Goal: Use online tool/utility: Use online tool/utility

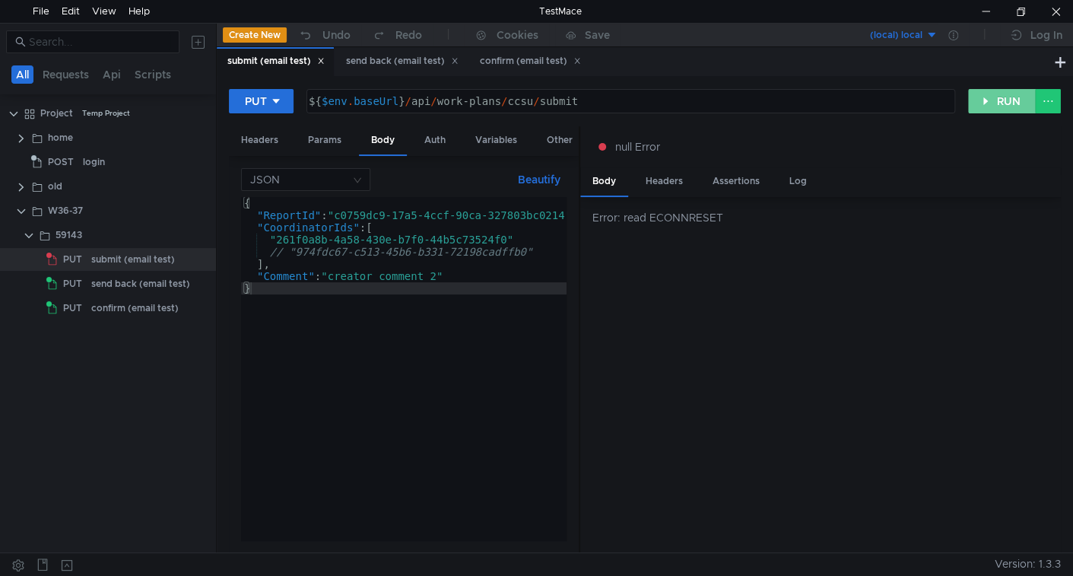
click at [1003, 98] on button "RUN" at bounding box center [1003, 101] width 68 height 24
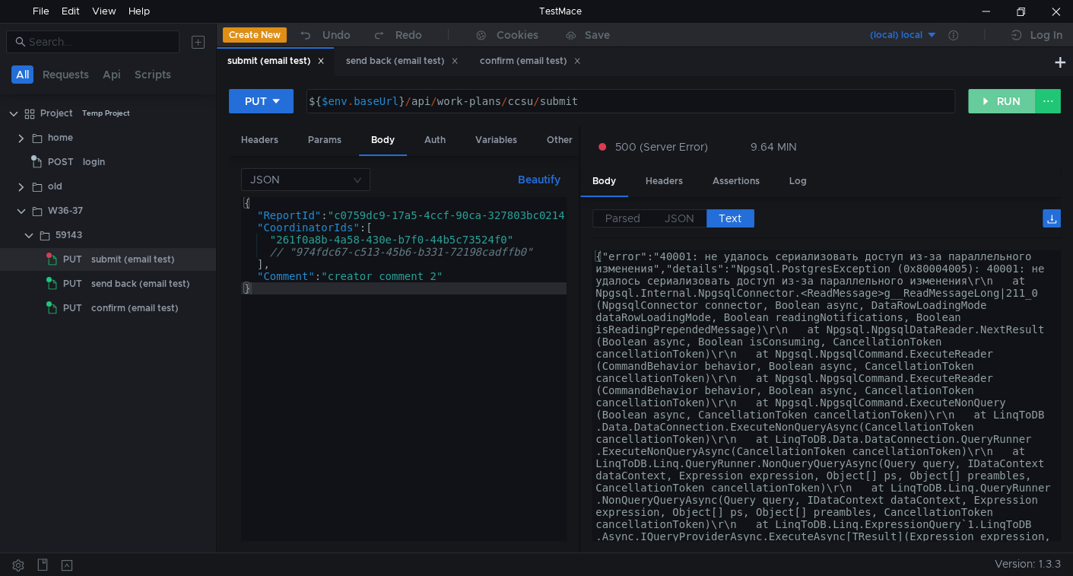
click at [999, 96] on button "RUN" at bounding box center [1003, 101] width 68 height 24
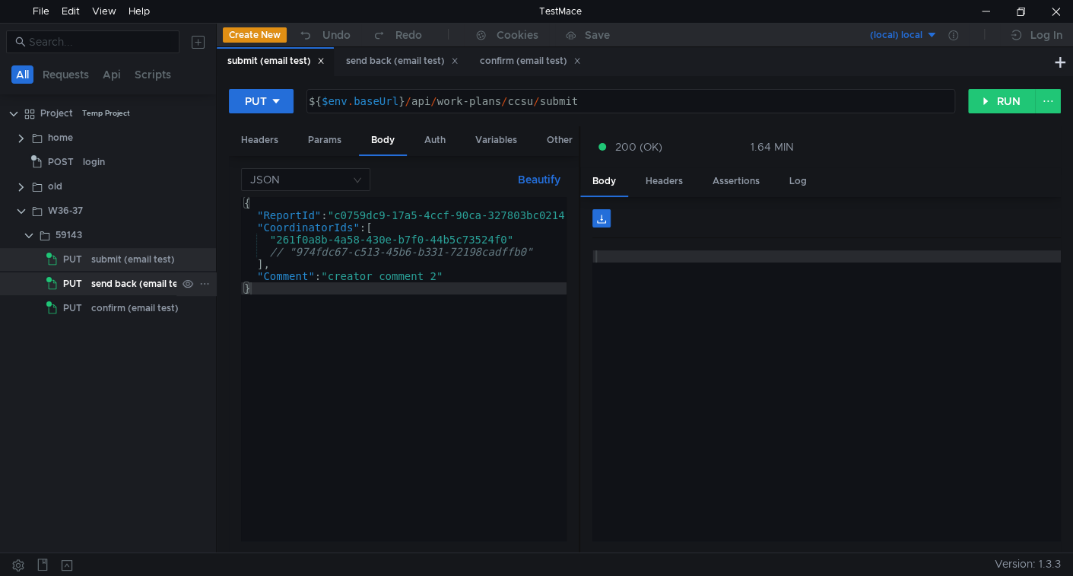
click at [107, 287] on div "send back (email test)" at bounding box center [140, 283] width 99 height 23
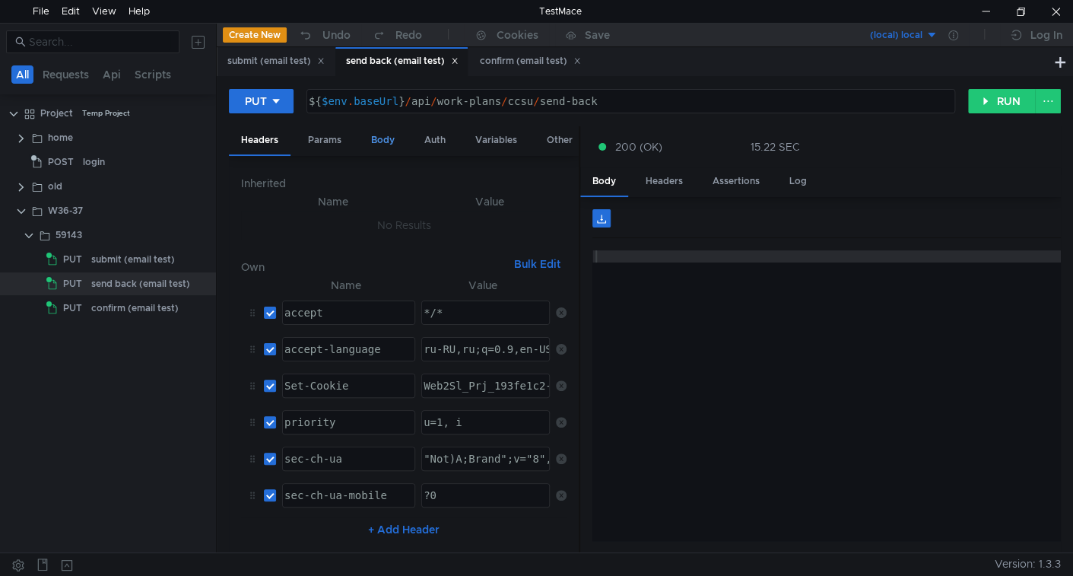
click at [386, 145] on div "Body" at bounding box center [383, 140] width 48 height 28
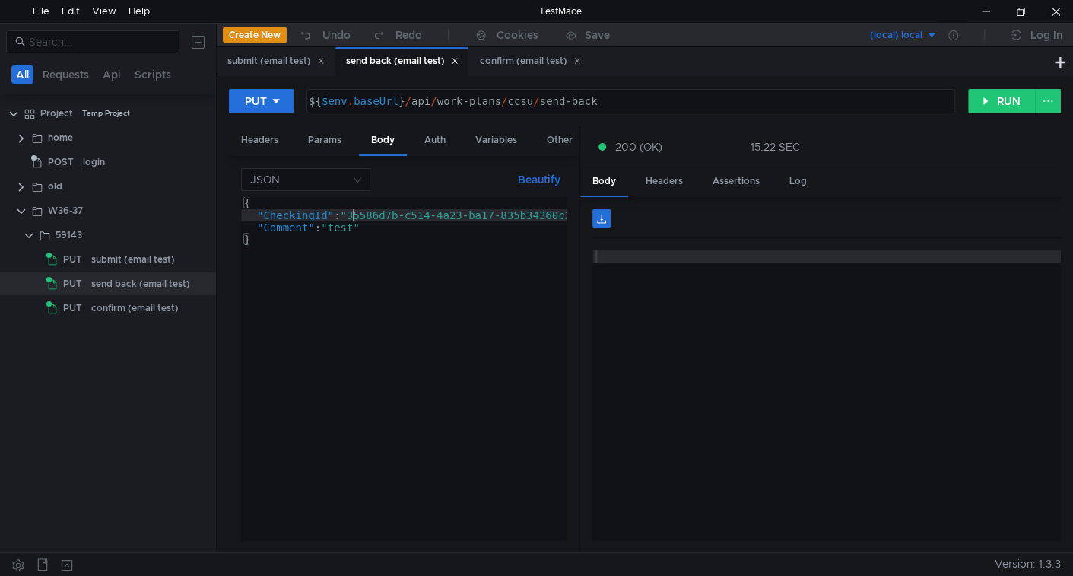
click at [353, 212] on div "{ "CheckingId" : "35586d7b-c514-4a23-ba17-835b34360c21" , "Comment" : "test" }" at bounding box center [420, 380] width 358 height 367
paste textarea "cb77ae35-c024-493e-8078-adee4fe13b24"
type textarea ""CheckingId": "cb77ae35-c024-493e-8078-adee4fe13b24","
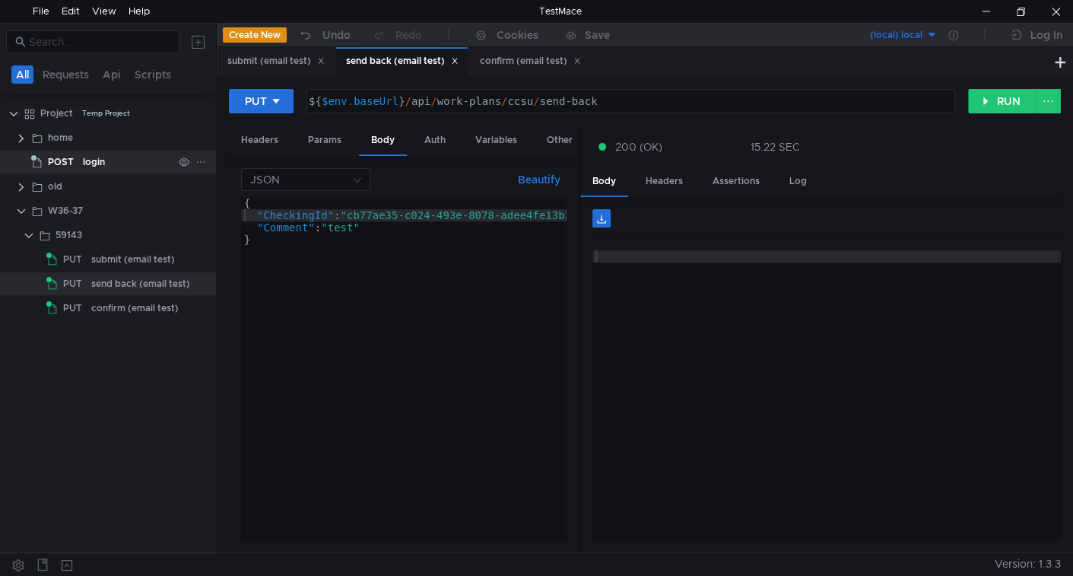
click at [58, 170] on span "POST" at bounding box center [61, 162] width 26 height 23
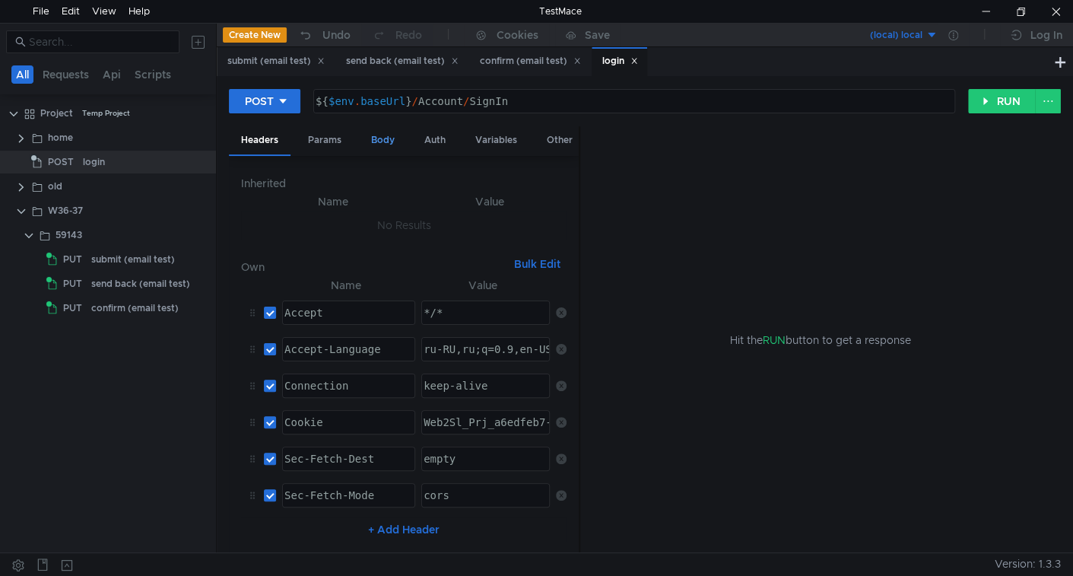
click at [378, 138] on div "Body" at bounding box center [383, 140] width 48 height 28
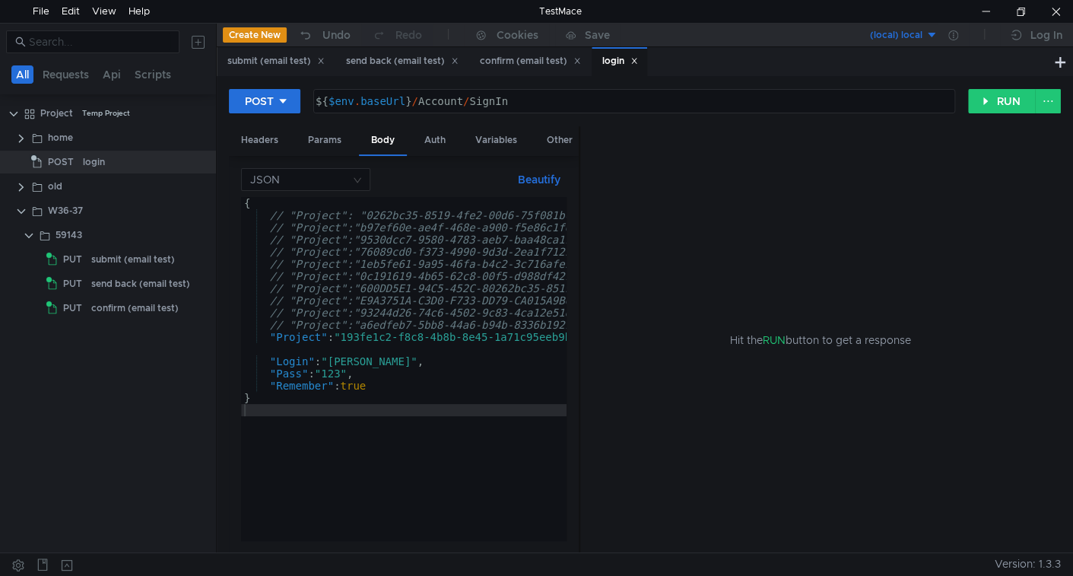
click at [638, 66] on div "login" at bounding box center [621, 61] width 36 height 16
drag, startPoint x: 641, startPoint y: 64, endPoint x: 621, endPoint y: 79, distance: 25.6
click at [638, 63] on icon at bounding box center [635, 61] width 8 height 8
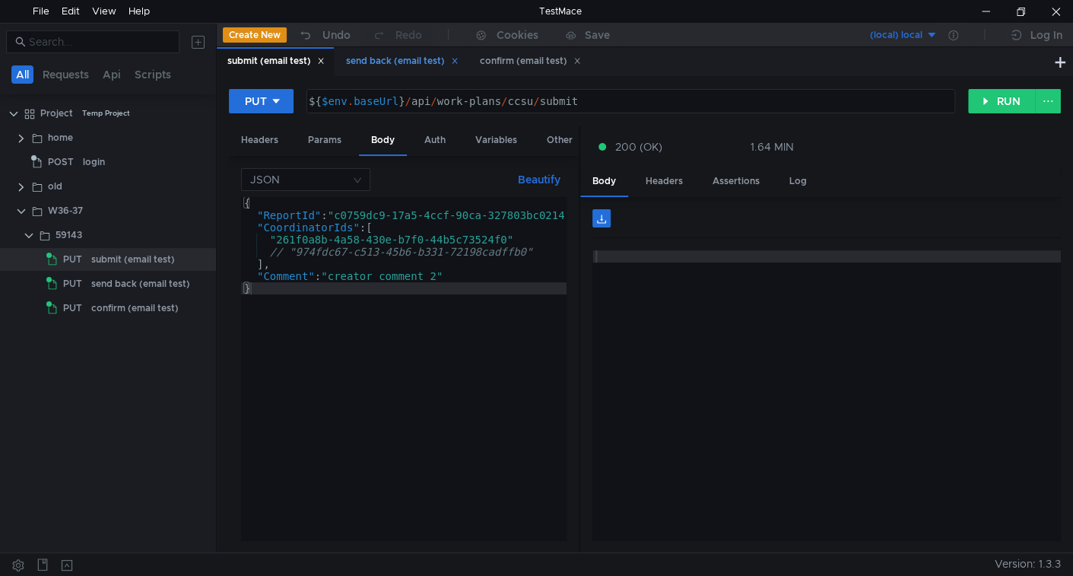
click at [386, 59] on div "send back (email test)" at bounding box center [402, 61] width 113 height 16
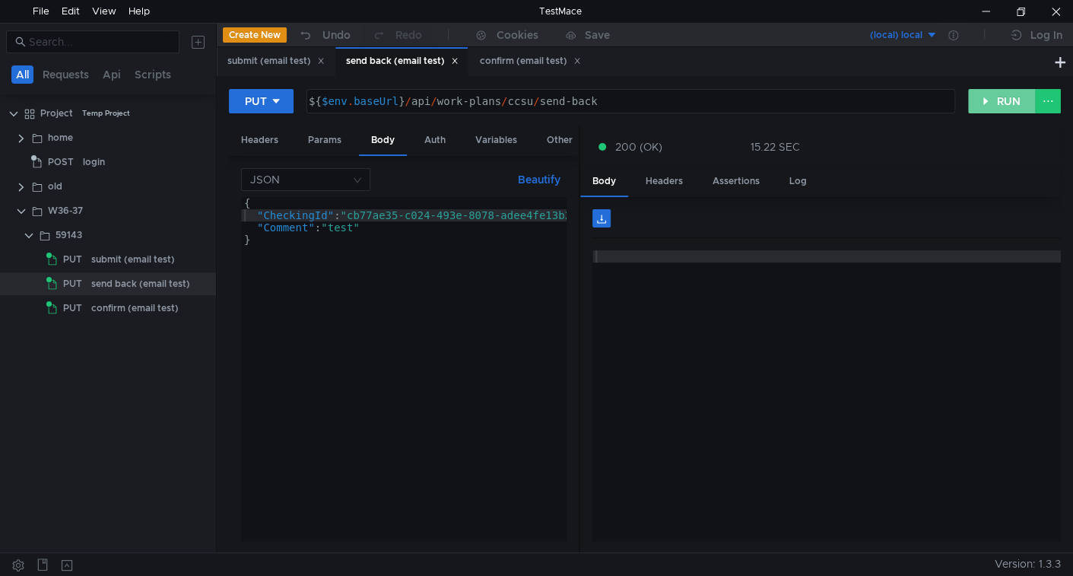
click at [1000, 105] on button "RUN" at bounding box center [1003, 101] width 68 height 24
